Goal: Check status: Check status

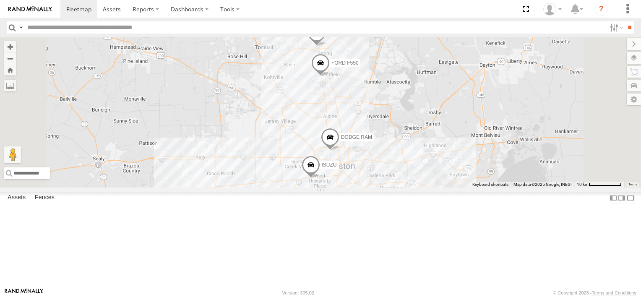
click at [330, 76] on span at bounding box center [320, 65] width 18 height 23
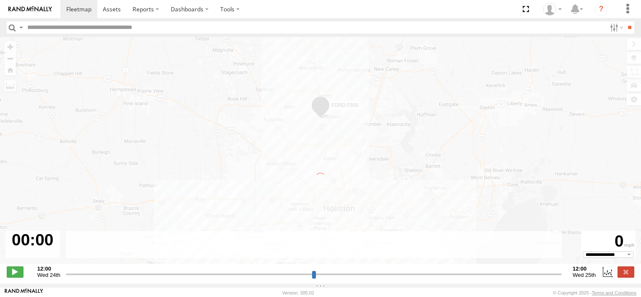
type input "**********"
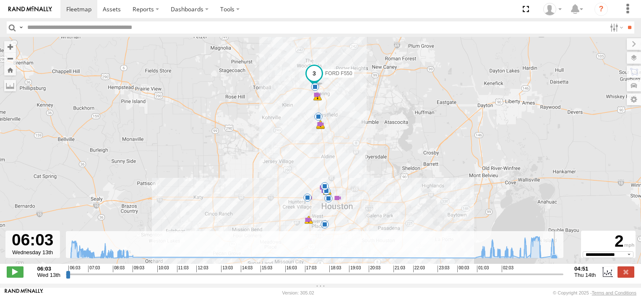
click at [563, 258] on rect at bounding box center [315, 244] width 498 height 27
click at [555, 259] on icon at bounding box center [554, 257] width 7 height 7
click at [558, 258] on icon at bounding box center [313, 248] width 492 height 22
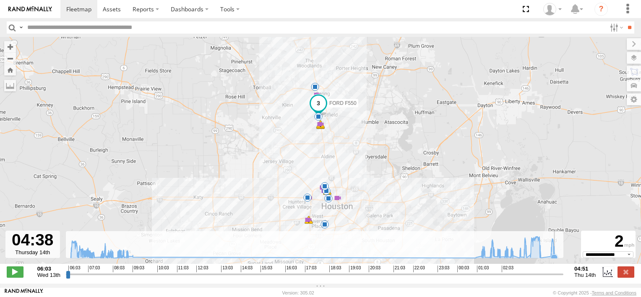
click at [558, 250] on icon at bounding box center [313, 248] width 492 height 22
click at [315, 89] on span at bounding box center [315, 87] width 8 height 8
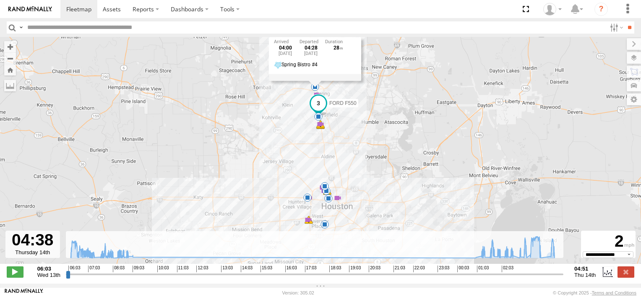
click at [299, 104] on div "FORD F550 15 6 02:28 Thu 14 02:42 Thu 03:02 Thu 03:04 Thu 03:14 Thu 03:20 Thu 0…" at bounding box center [320, 155] width 641 height 236
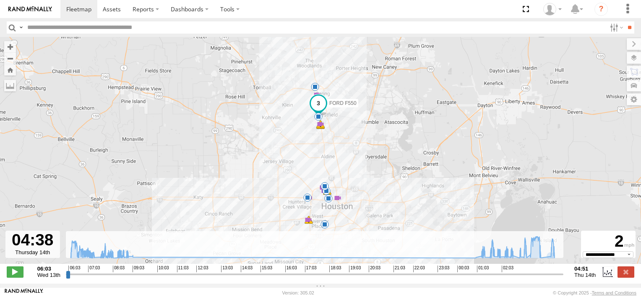
click at [39, 8] on img at bounding box center [30, 9] width 44 height 6
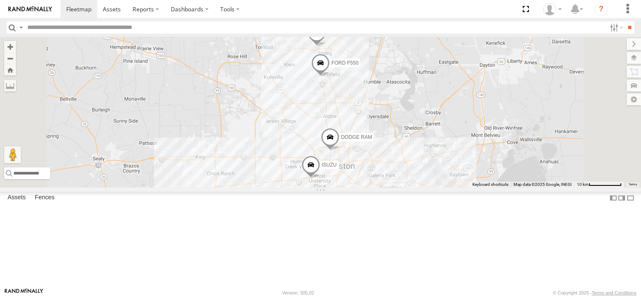
click at [0, 0] on div "Common Bond" at bounding box center [0, 0] width 0 height 0
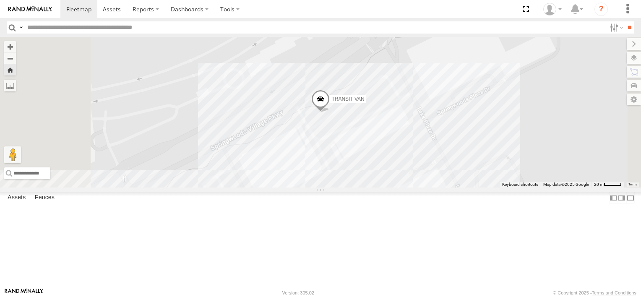
click at [364, 102] on span "TRANSIT VAN" at bounding box center [347, 99] width 33 height 6
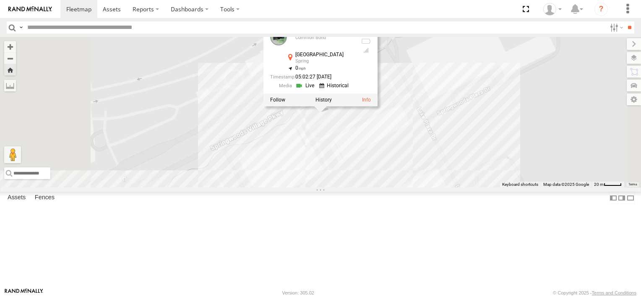
click at [378, 106] on div at bounding box center [320, 100] width 114 height 13
click at [332, 103] on label at bounding box center [324, 100] width 16 height 6
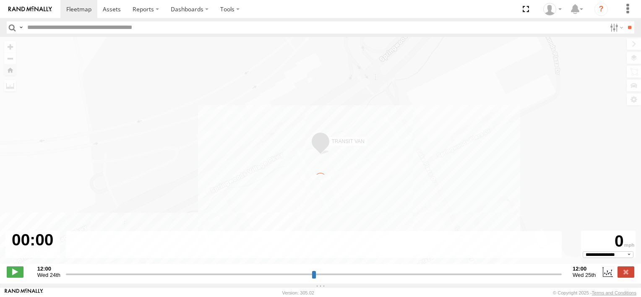
type input "**********"
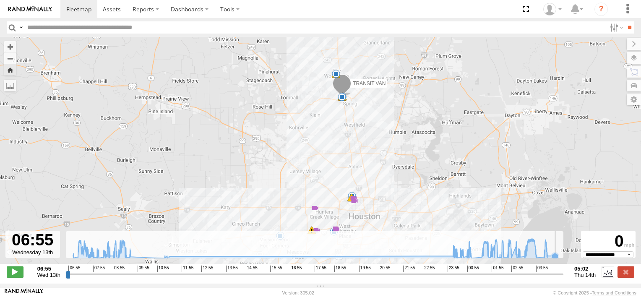
click at [558, 257] on icon at bounding box center [314, 248] width 490 height 20
click at [314, 226] on span at bounding box center [317, 230] width 8 height 8
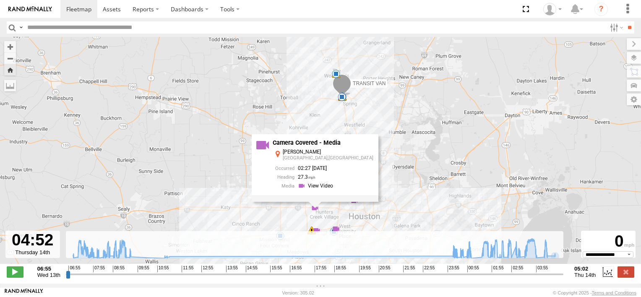
click at [248, 196] on div "TRANSIT VAN 07:02 Wed 07:04 Wed 07:15 Wed 09:19 Wed 00:15 Thu 01:33 Thu 01:51 T…" at bounding box center [320, 155] width 641 height 236
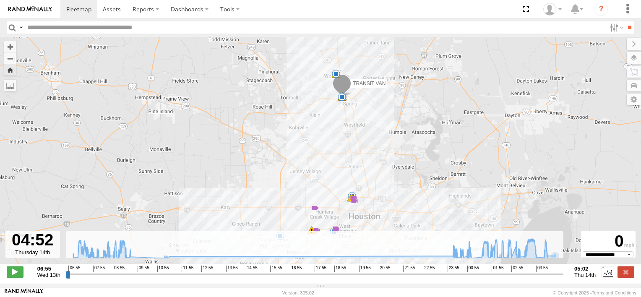
click at [321, 226] on span at bounding box center [317, 230] width 8 height 8
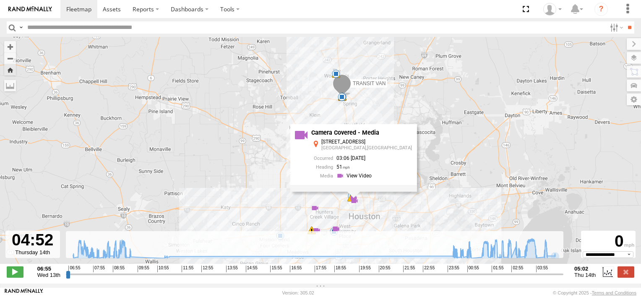
click at [439, 181] on div "TRANSIT VAN 07:02 Wed 07:04 Wed 07:15 Wed 09:19 Wed 00:15 Thu 01:33 Thu 01:51 T…" at bounding box center [320, 155] width 641 height 236
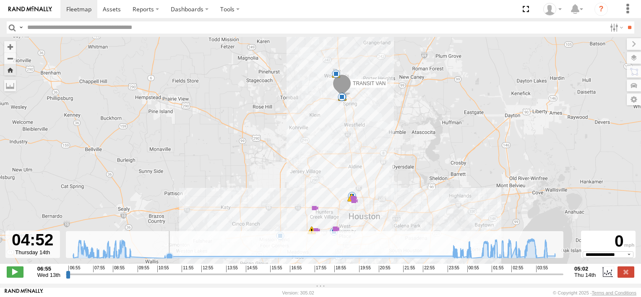
click at [280, 239] on rect at bounding box center [315, 244] width 498 height 27
click at [314, 230] on span at bounding box center [317, 230] width 8 height 8
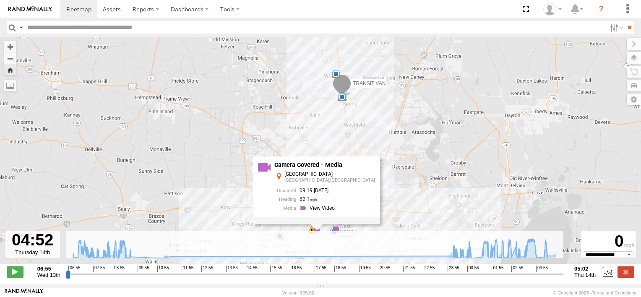
click at [435, 121] on div "TRANSIT VAN 07:02 Wed 07:04 Wed 07:15 Wed 09:19 Wed 00:15 Thu 01:33 Thu 01:51 T…" at bounding box center [320, 155] width 641 height 236
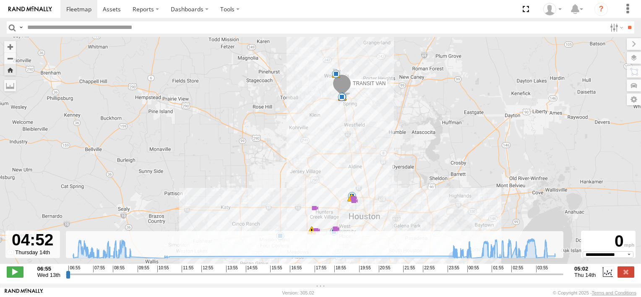
click at [493, 51] on div "TRANSIT VAN 07:02 Wed 07:04 Wed 07:15 Wed 09:19 Wed 00:15 Thu 01:33 Thu 01:51 T…" at bounding box center [320, 155] width 641 height 236
